Goal: Transaction & Acquisition: Obtain resource

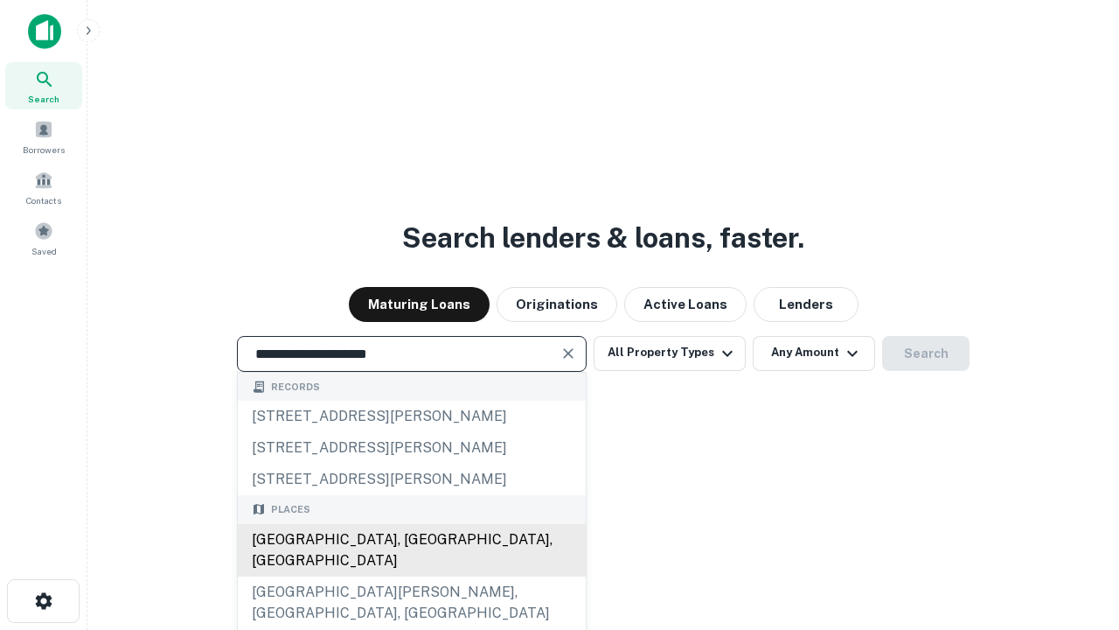
click at [411, 576] on div "[GEOGRAPHIC_DATA], [GEOGRAPHIC_DATA], [GEOGRAPHIC_DATA]" at bounding box center [412, 550] width 348 height 52
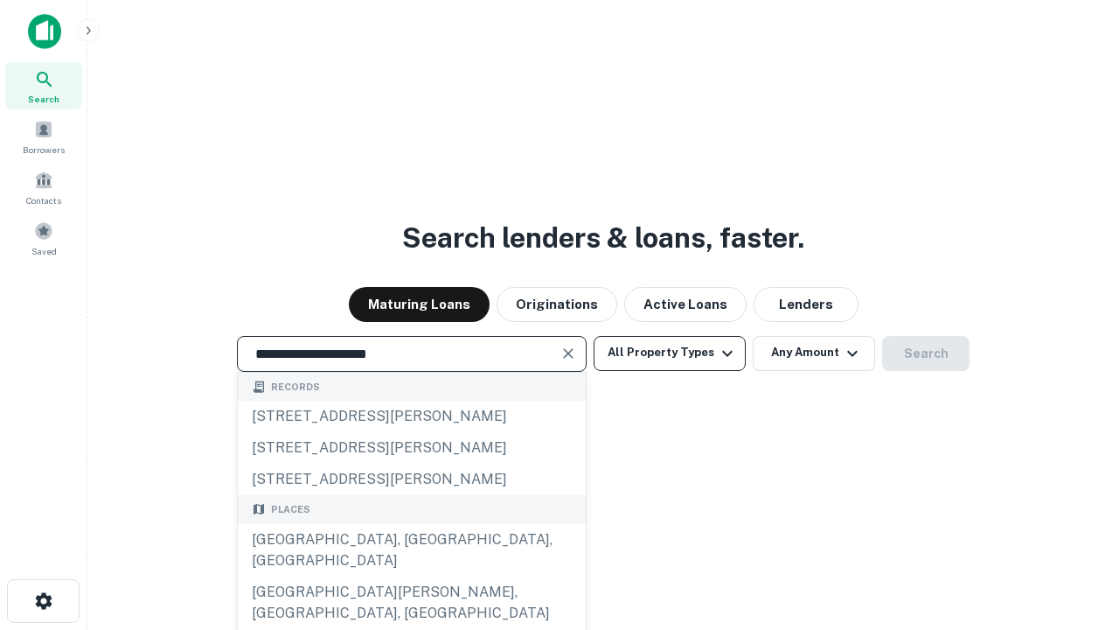
click at [670, 352] on button "All Property Types" at bounding box center [670, 353] width 152 height 35
type input "**********"
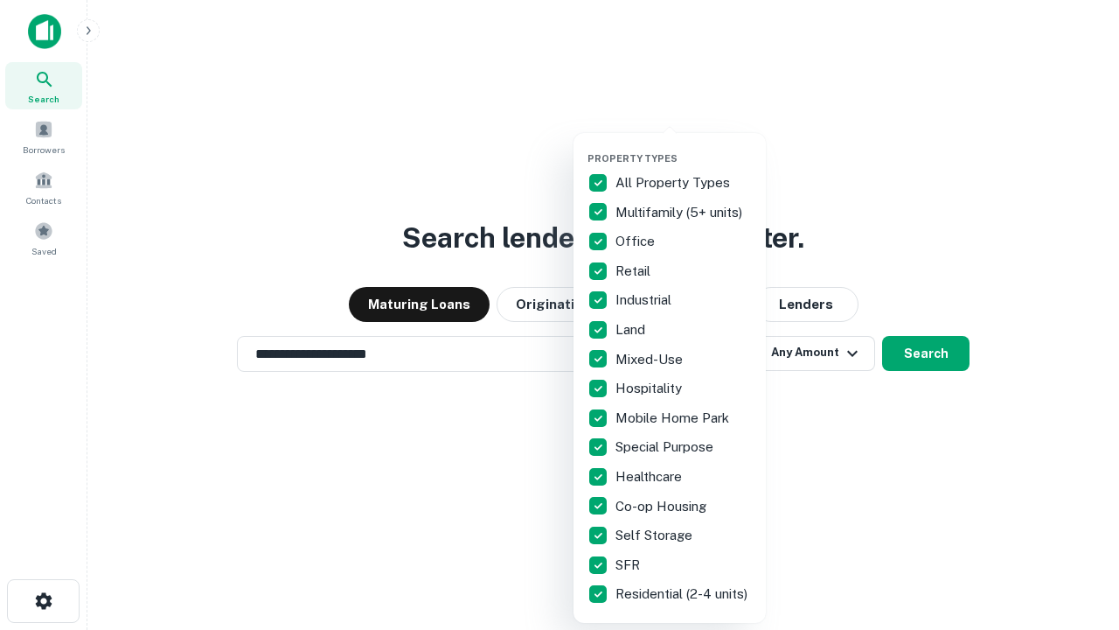
click at [684, 147] on button "button" at bounding box center [684, 147] width 192 height 1
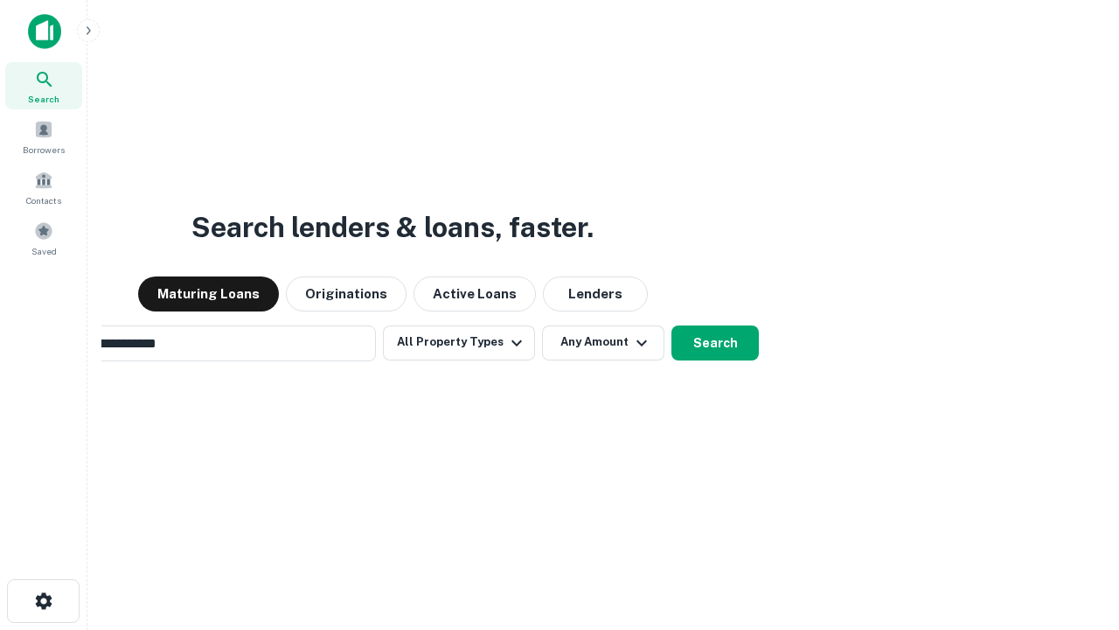
scroll to position [27, 0]
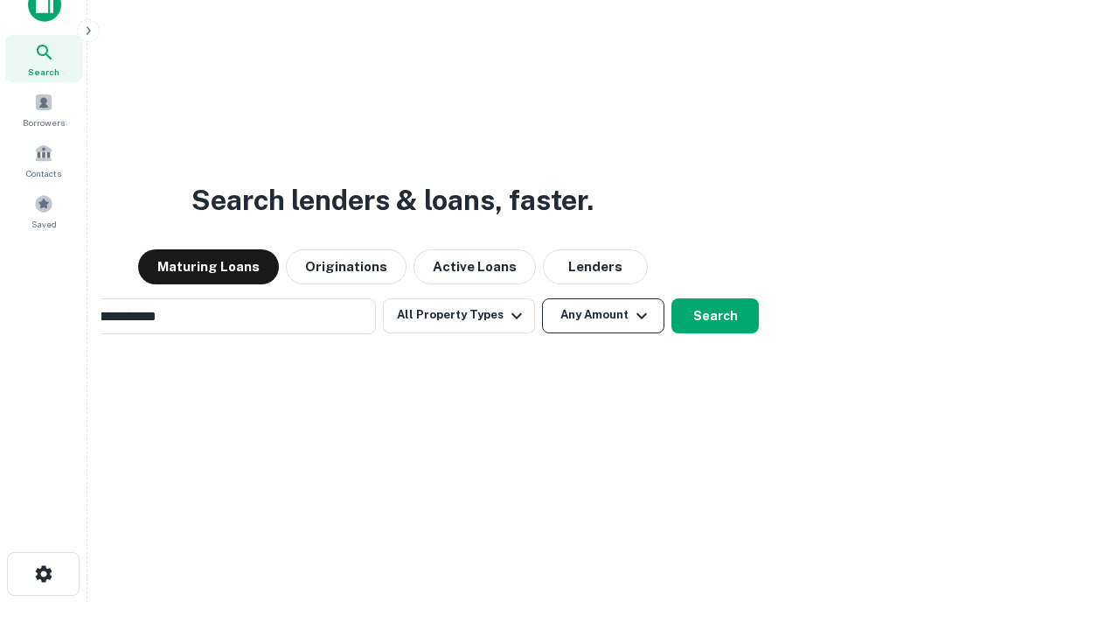
click at [542, 298] on button "Any Amount" at bounding box center [603, 315] width 122 height 35
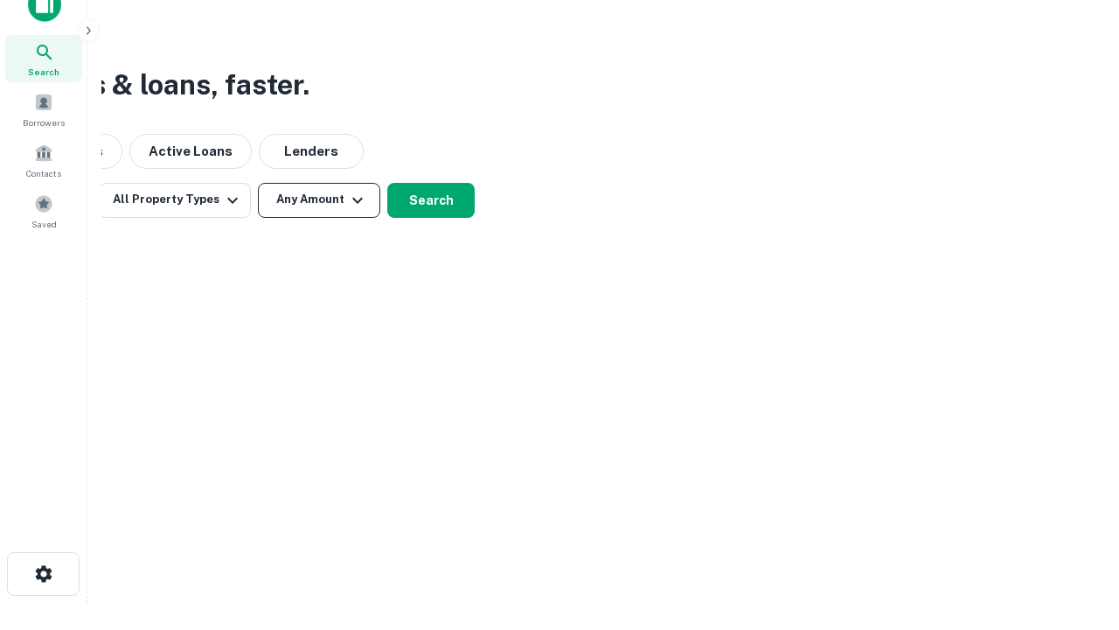
scroll to position [28, 0]
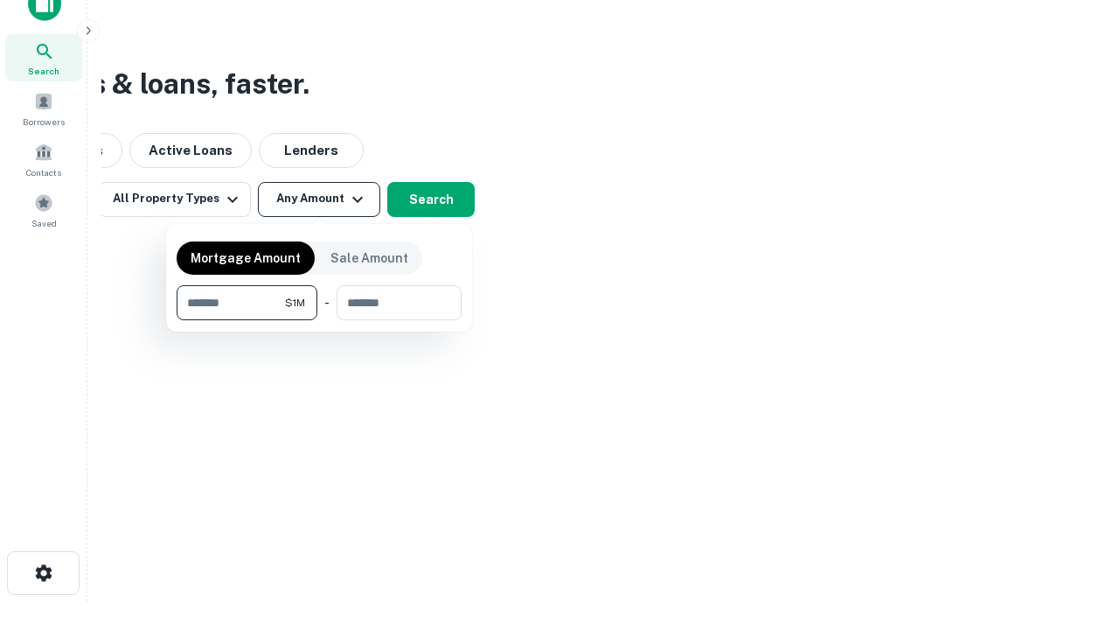
type input "*******"
click at [319, 320] on button "button" at bounding box center [319, 320] width 285 height 1
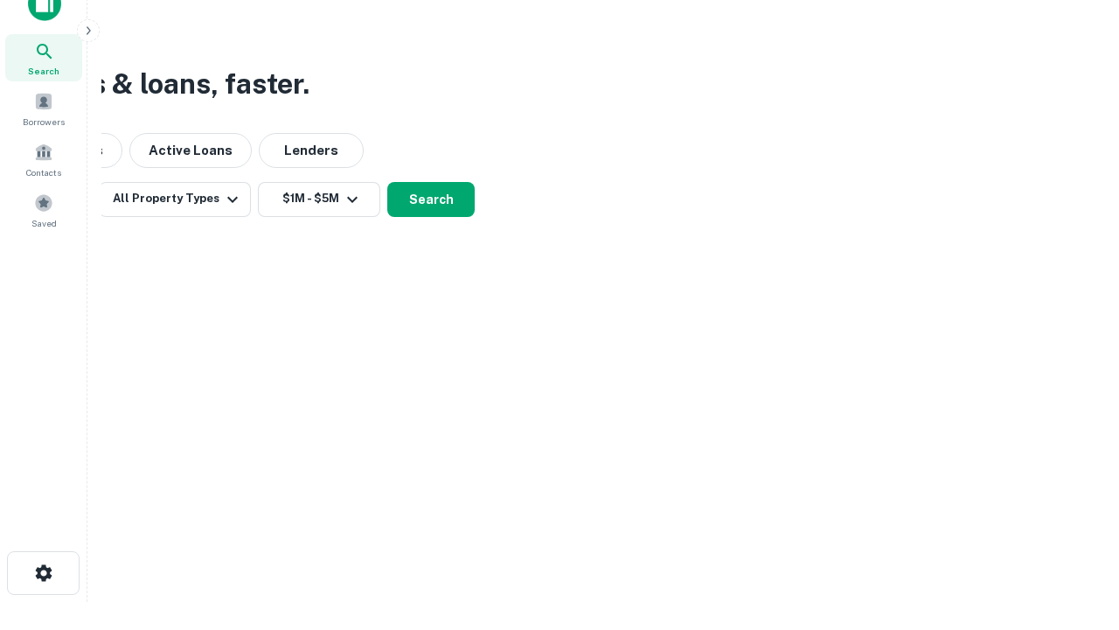
scroll to position [10, 323]
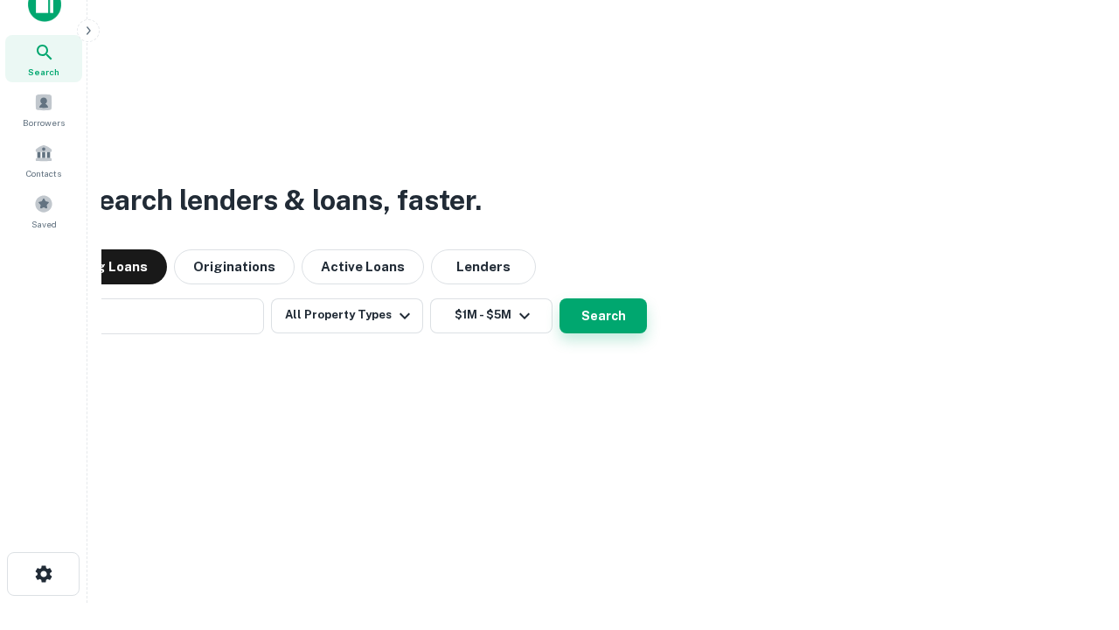
click at [560, 298] on button "Search" at bounding box center [603, 315] width 87 height 35
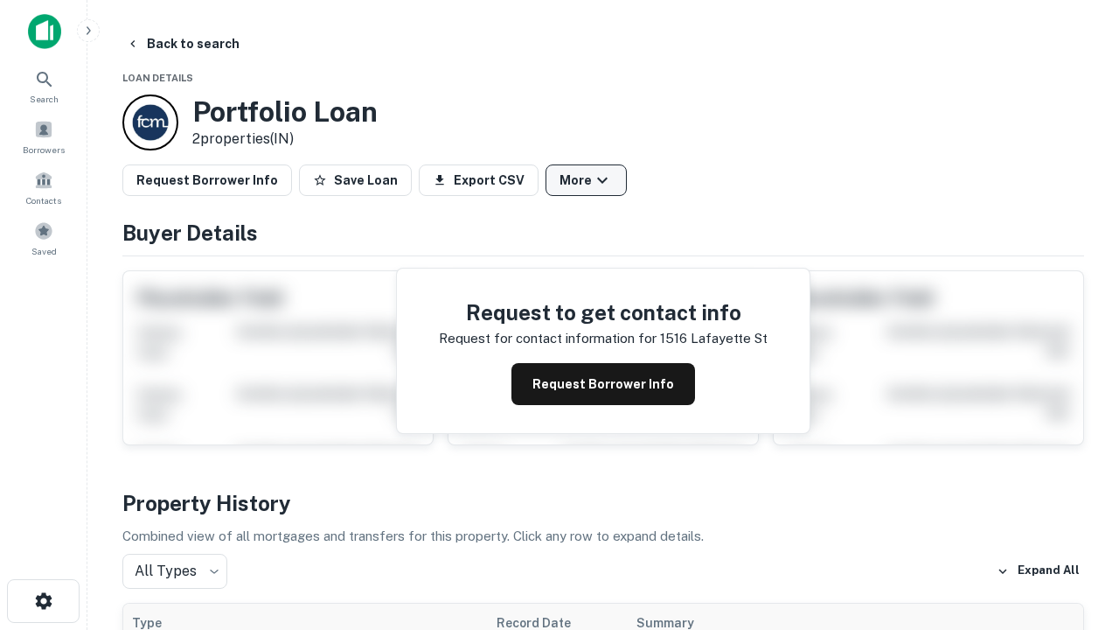
click at [586, 180] on button "More" at bounding box center [586, 179] width 81 height 31
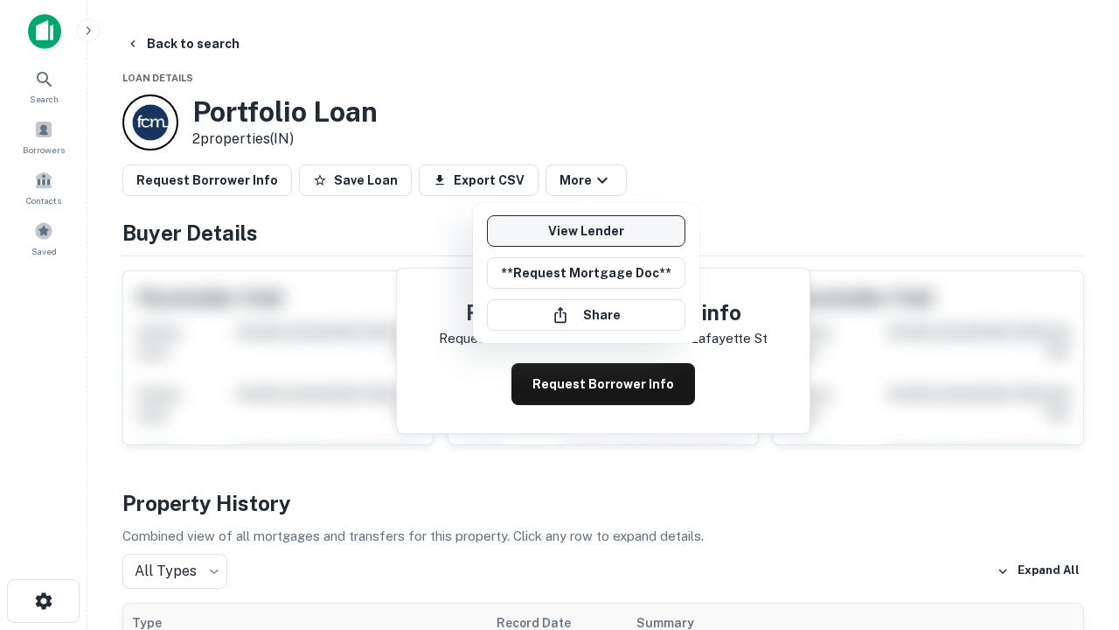
click at [586, 231] on link "View Lender" at bounding box center [586, 230] width 198 height 31
